Goal: Answer question/provide support: Share knowledge or assist other users

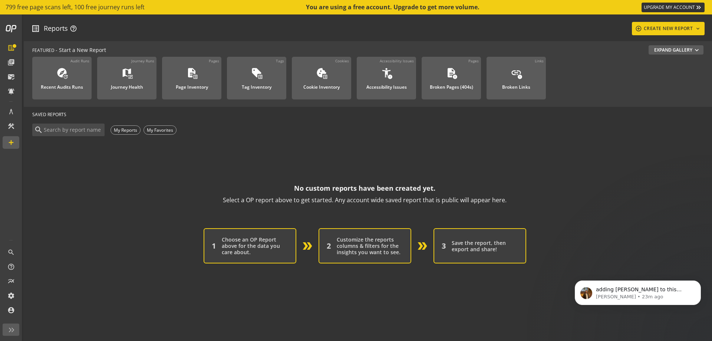
scroll to position [1, 0]
click at [641, 285] on div "adding [PERSON_NAME] to this thread too." at bounding box center [644, 290] width 98 height 10
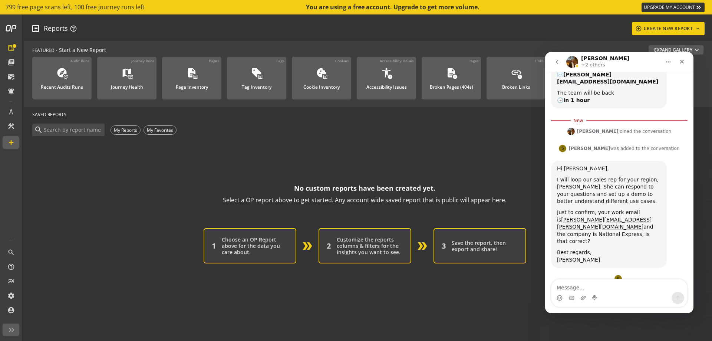
scroll to position [227, 0]
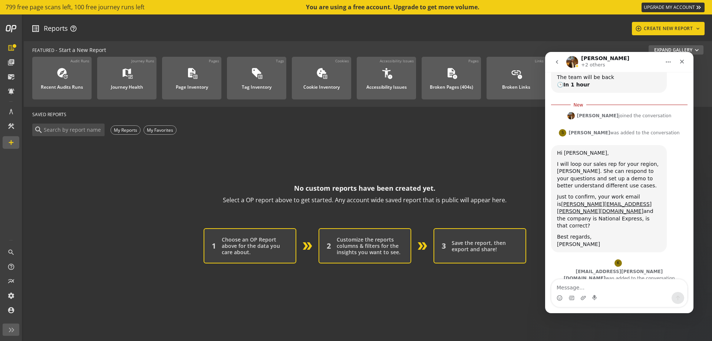
click at [632, 287] on textarea "Message…" at bounding box center [619, 285] width 136 height 13
type textarea "Yeh thats correct"
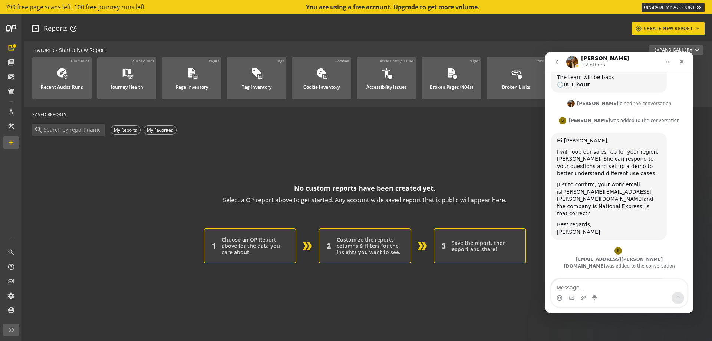
scroll to position [237, 0]
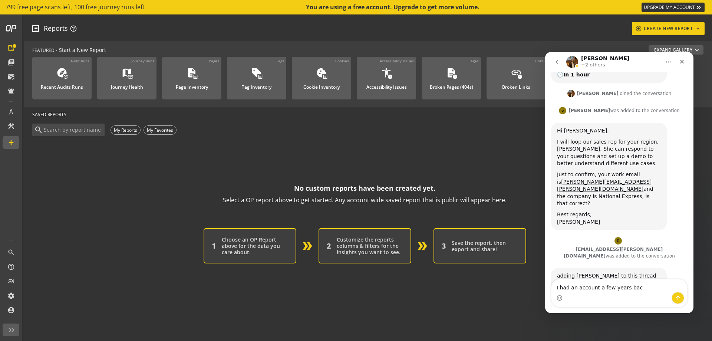
type textarea "I had an account a few years back"
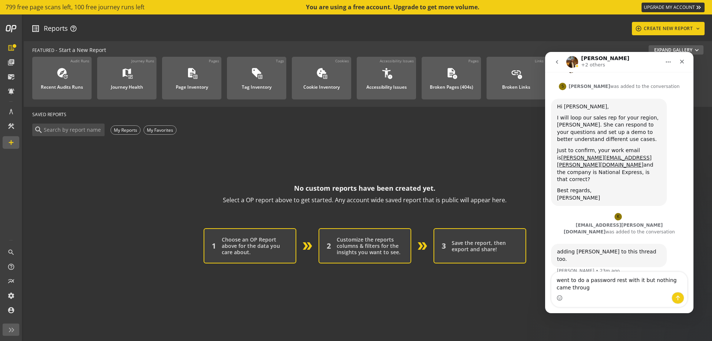
type textarea "went to do a password rest with it but nothing came through"
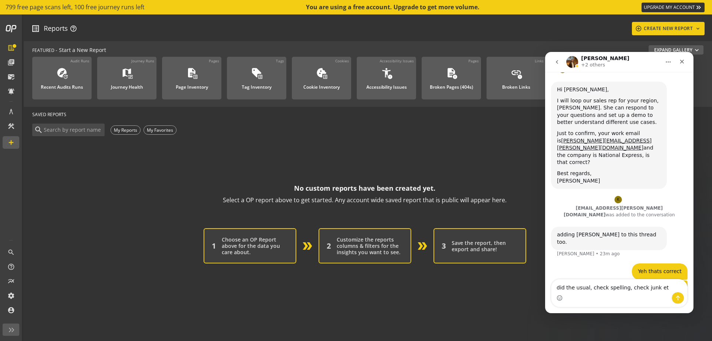
type textarea "did the usual, check spelling, check junk etc"
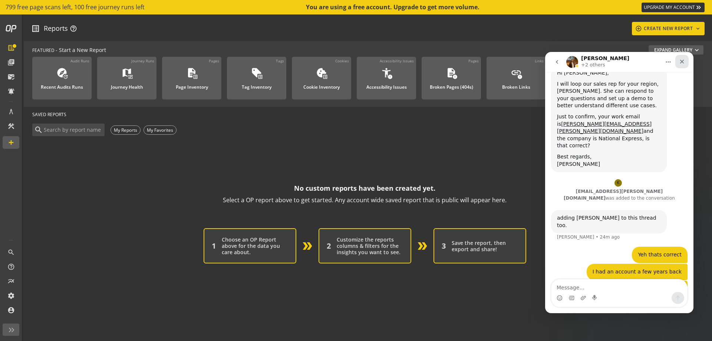
click at [680, 62] on icon "Close" at bounding box center [682, 62] width 6 height 6
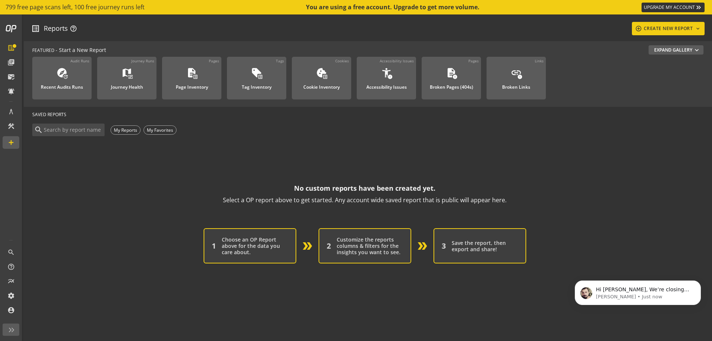
scroll to position [0, 0]
click at [672, 285] on div "Hi [PERSON_NAME], We’re closing this ticket to keep things organized, as we’ll …" at bounding box center [637, 292] width 115 height 15
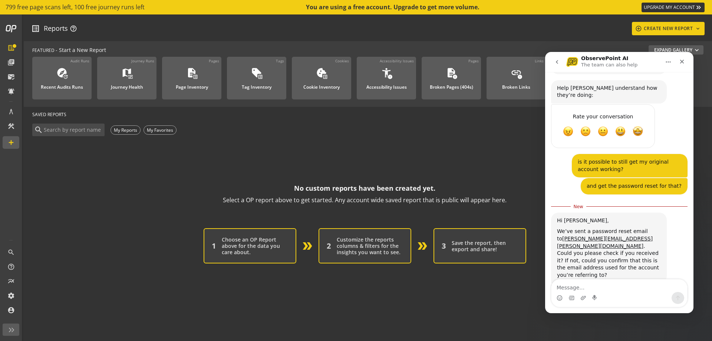
scroll to position [887, 0]
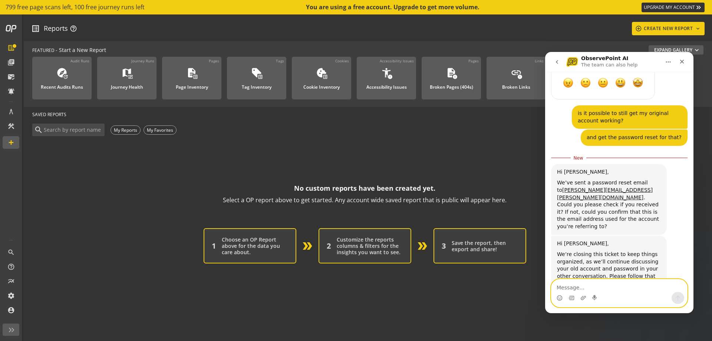
click at [621, 289] on textarea "Message…" at bounding box center [619, 285] width 136 height 13
type textarea "N"
type textarea "Hi, no password reset has come through yet"
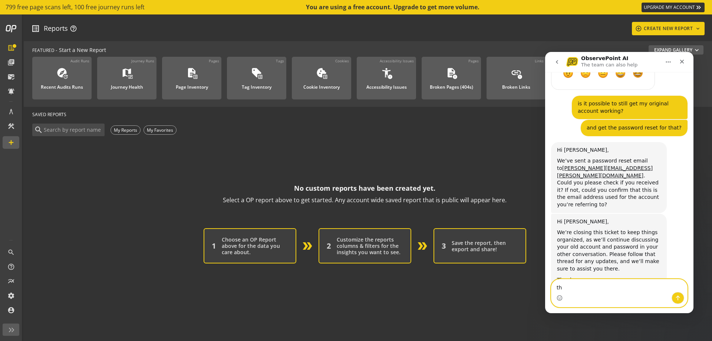
type textarea "t"
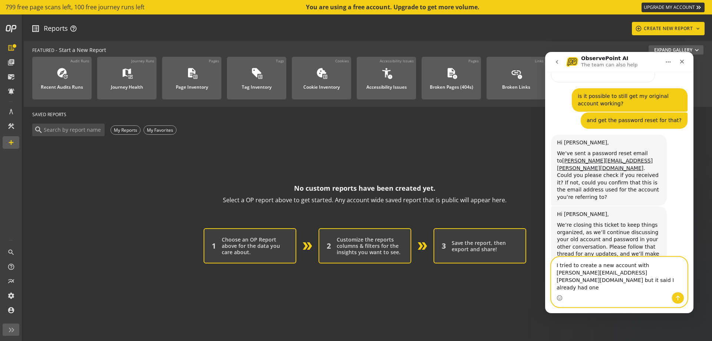
scroll to position [912, 0]
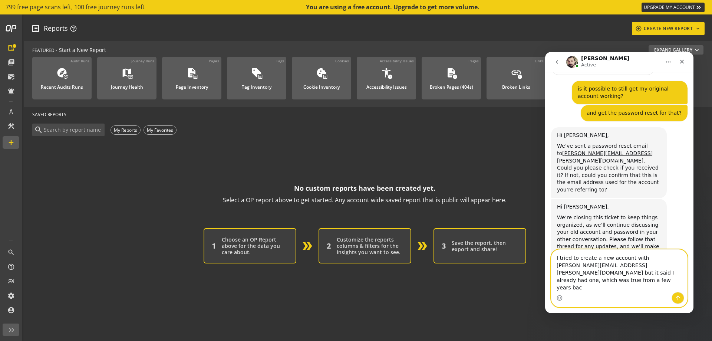
type textarea "I tried to create a new account with [PERSON_NAME][EMAIL_ADDRESS][PERSON_NAME][…"
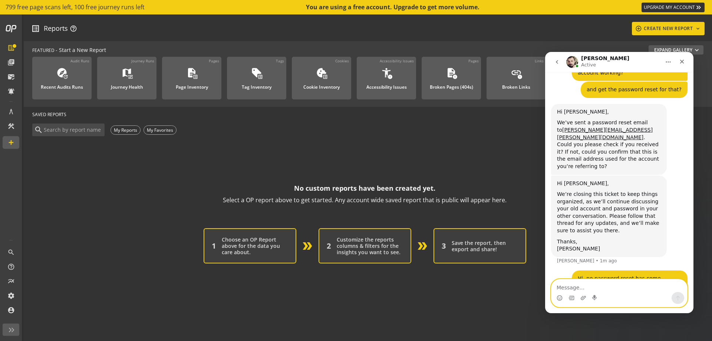
scroll to position [936, 0]
type textarea "s"
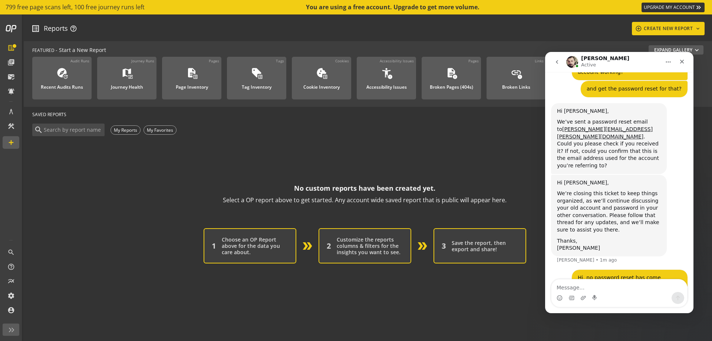
click at [556, 63] on icon "go back" at bounding box center [557, 62] width 6 height 6
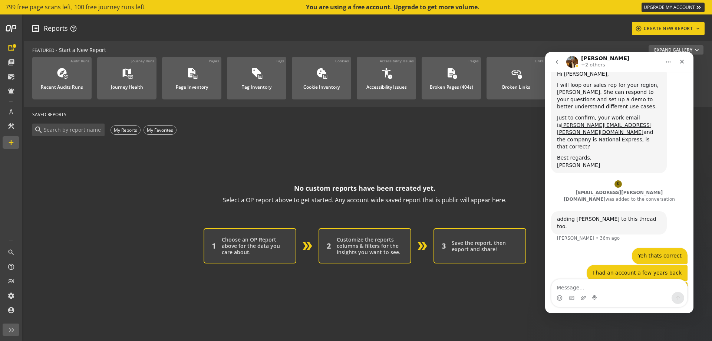
scroll to position [184, 0]
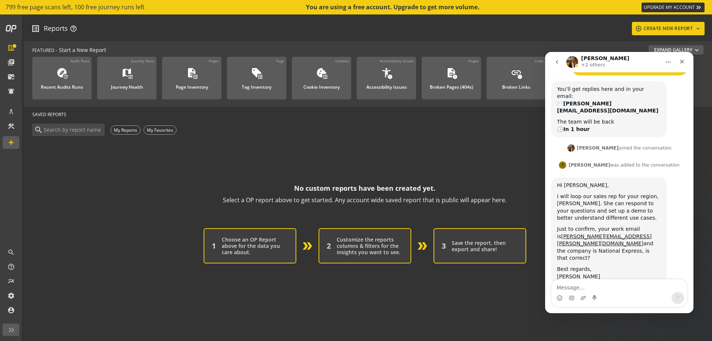
click at [558, 62] on icon "go back" at bounding box center [557, 62] width 6 height 6
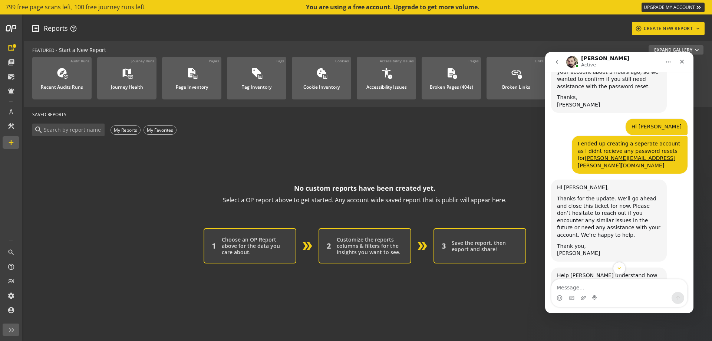
scroll to position [639, 0]
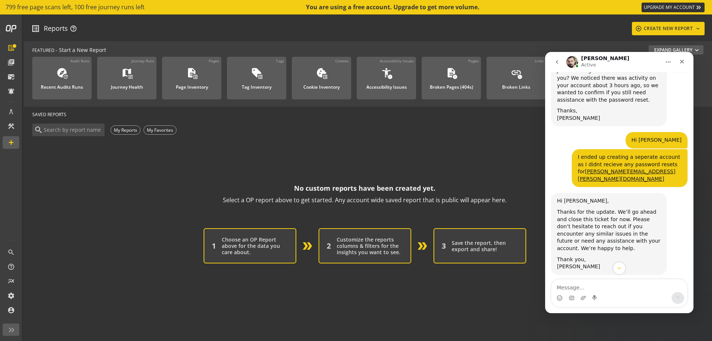
click at [555, 60] on icon "go back" at bounding box center [557, 62] width 6 height 6
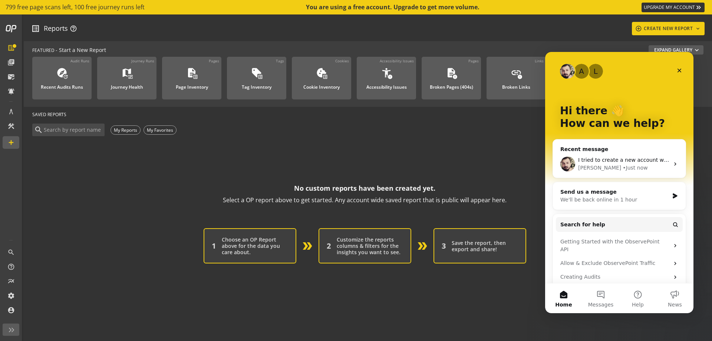
scroll to position [0, 0]
click at [611, 199] on div "We'll be back online in 1 hour" at bounding box center [614, 200] width 109 height 8
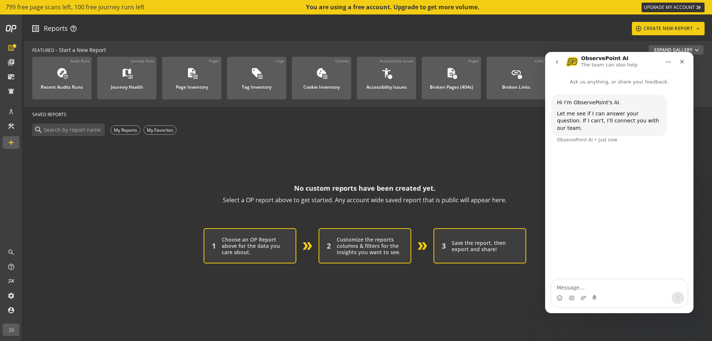
click at [556, 63] on icon "go back" at bounding box center [557, 62] width 6 height 6
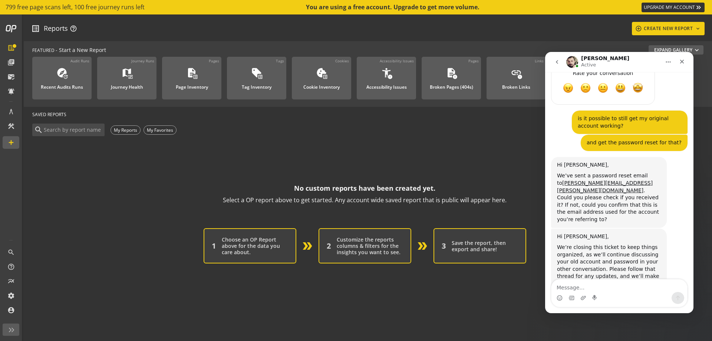
scroll to position [936, 0]
